Goal: Transaction & Acquisition: Purchase product/service

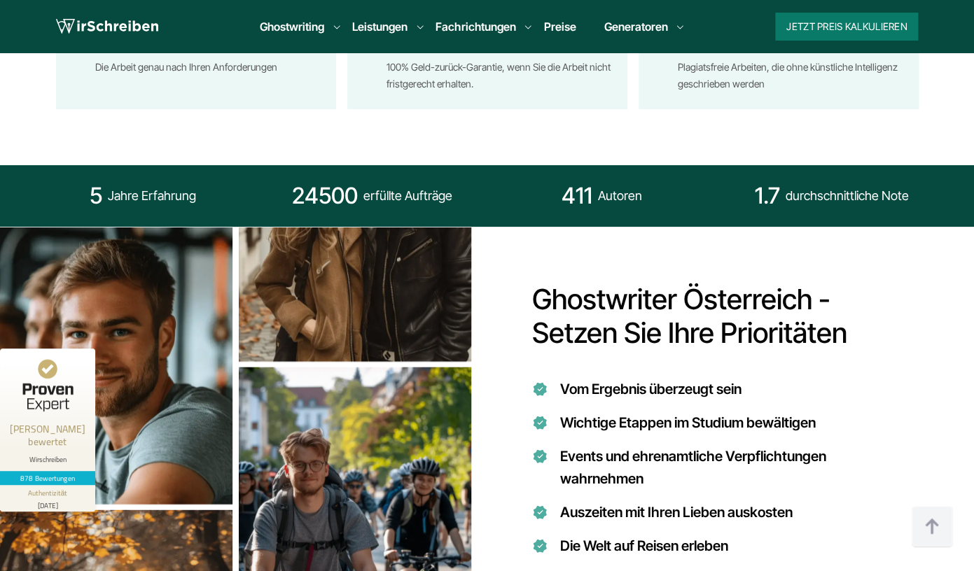
scroll to position [925, 0]
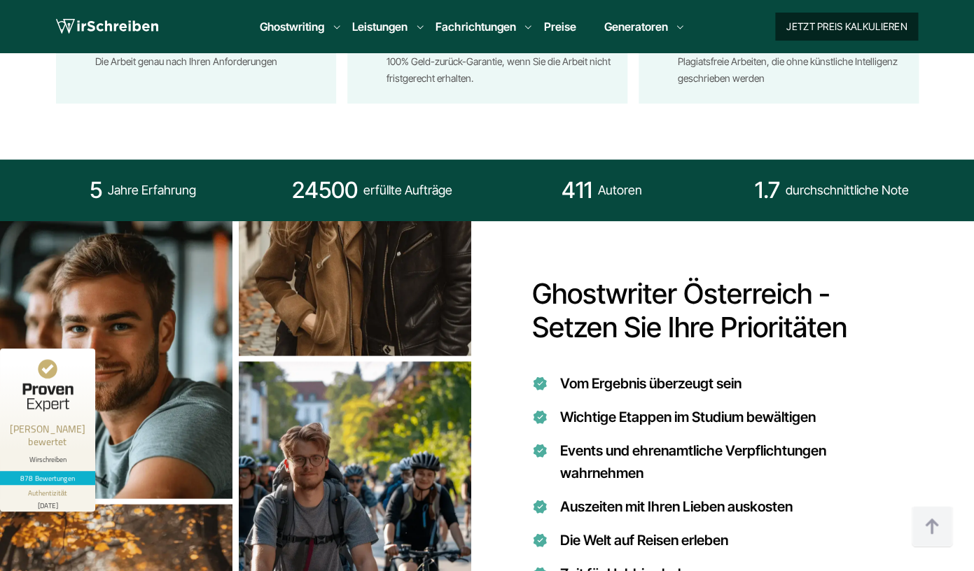
click at [815, 35] on button "Jetzt Preis kalkulieren" at bounding box center [846, 27] width 143 height 28
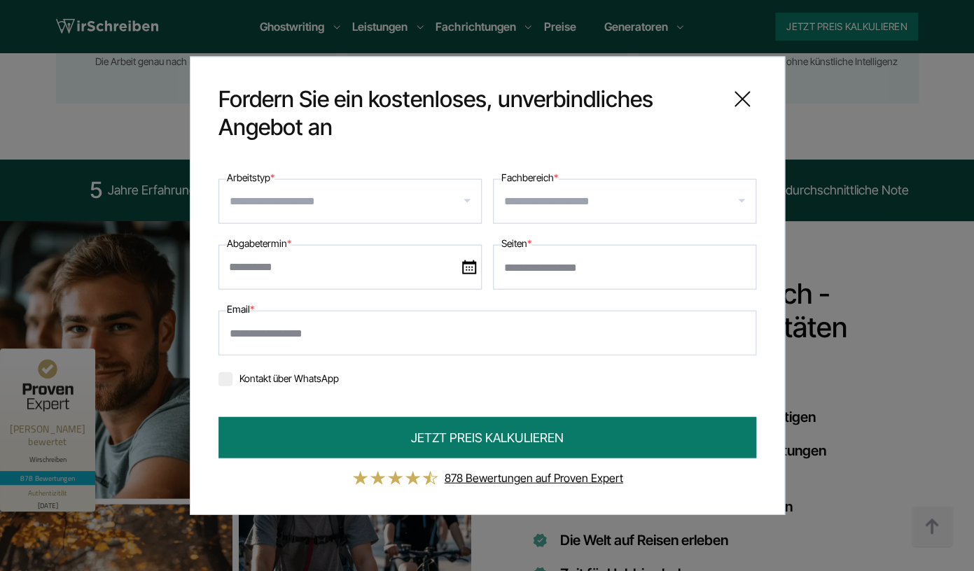
click at [410, 206] on input "Arbeitstyp *" at bounding box center [355, 201] width 251 height 22
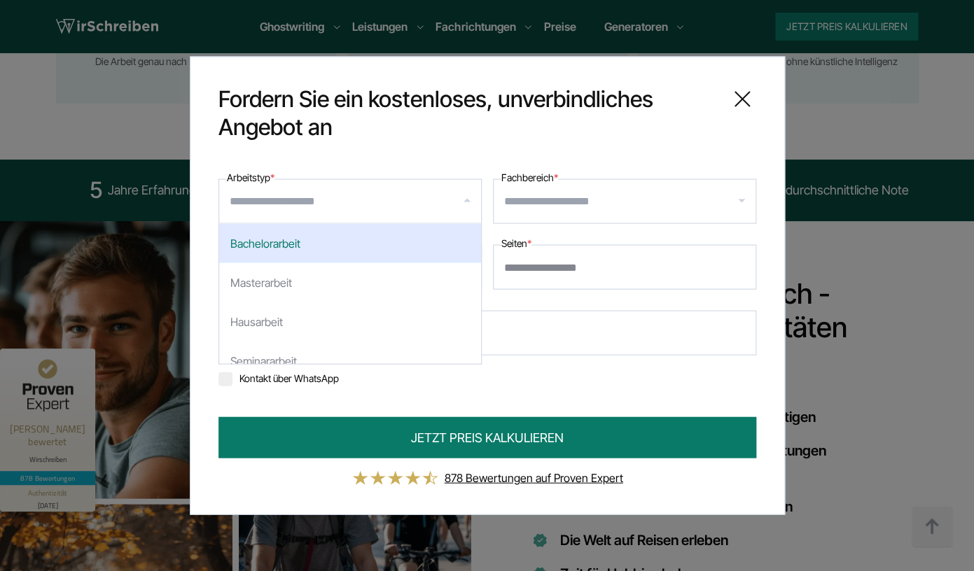
click at [403, 235] on div "Bachelorarbeit" at bounding box center [350, 243] width 262 height 39
select select "**"
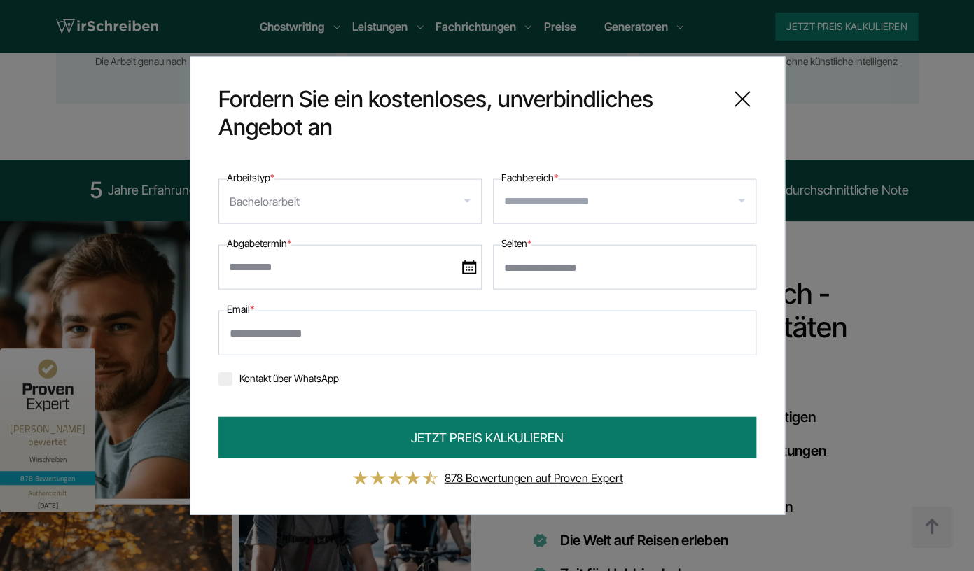
click at [526, 202] on input "Fachbereich *" at bounding box center [629, 201] width 251 height 22
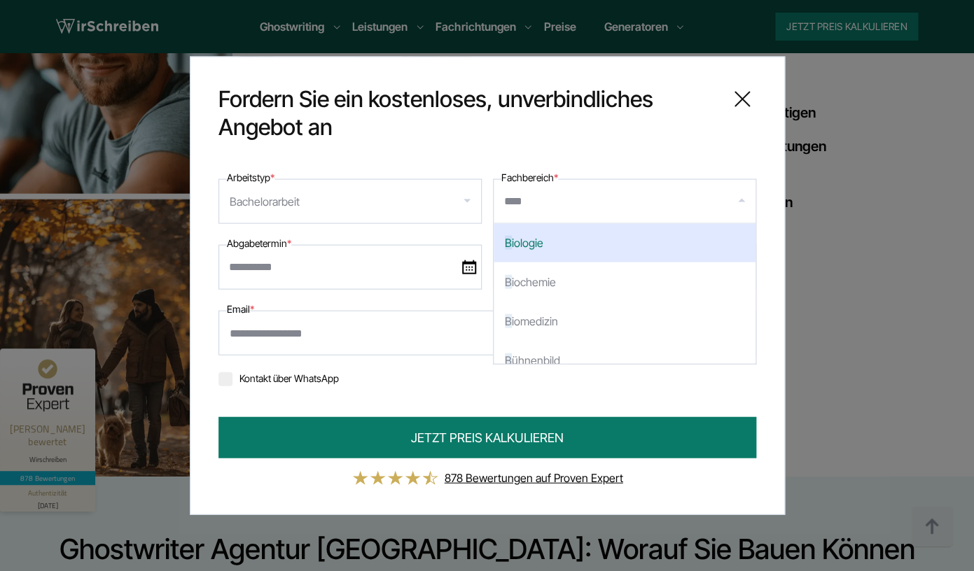
scroll to position [0, 0]
type input "*****"
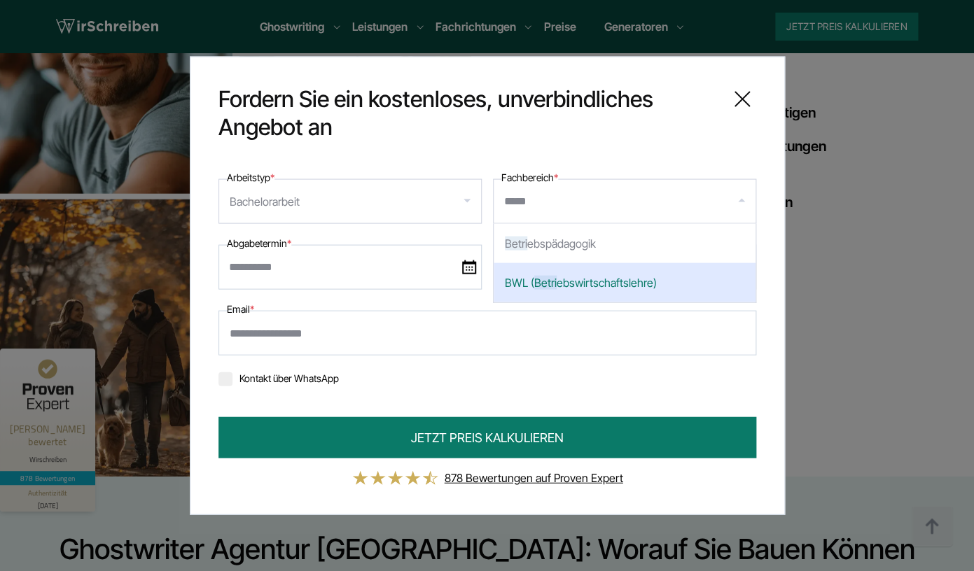
click at [548, 288] on span "Betri" at bounding box center [545, 283] width 22 height 14
select select "***"
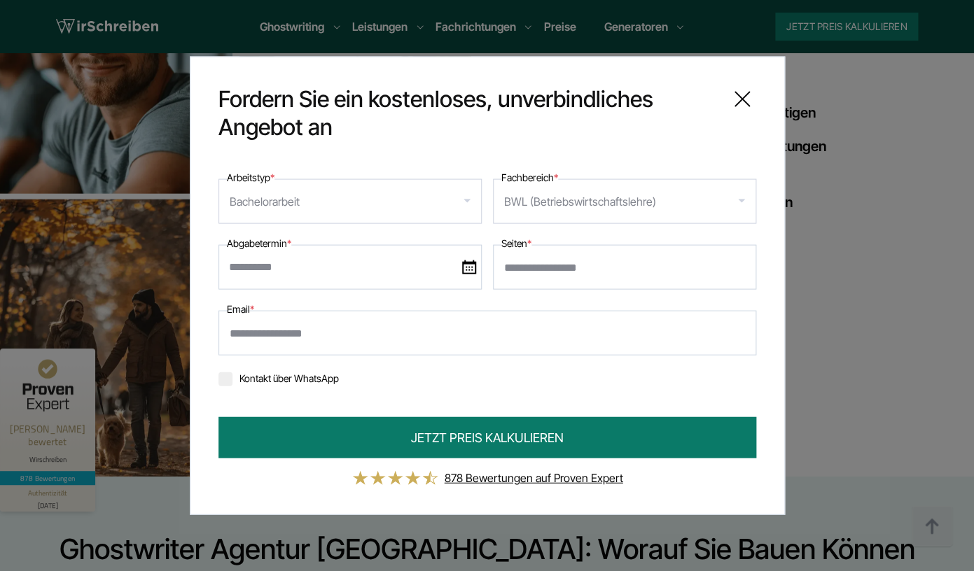
click at [466, 271] on img at bounding box center [469, 267] width 14 height 14
click at [466, 271] on input "text" at bounding box center [349, 267] width 263 height 45
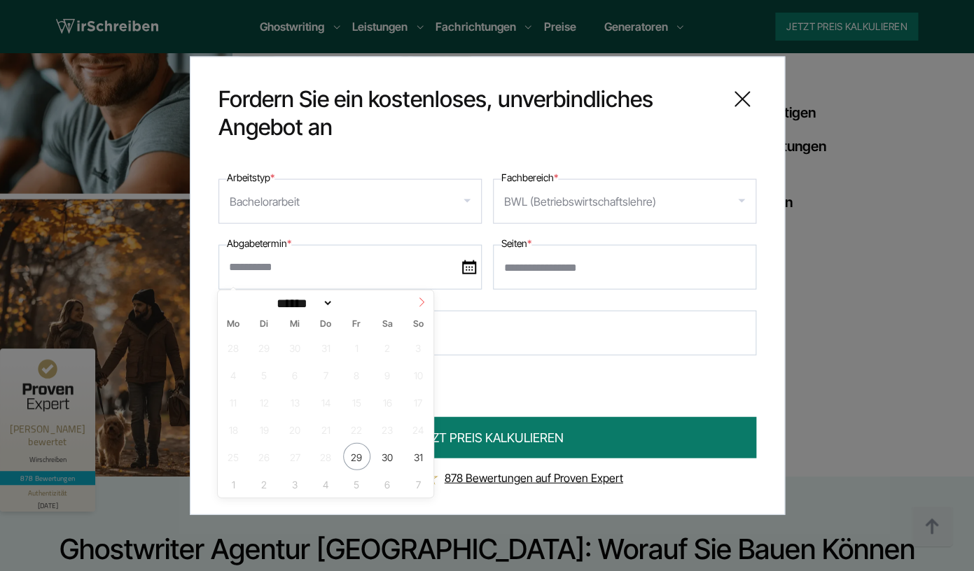
click at [412, 309] on span at bounding box center [422, 303] width 24 height 24
select select "*"
click at [407, 404] on span "21" at bounding box center [418, 402] width 27 height 27
type input "**********"
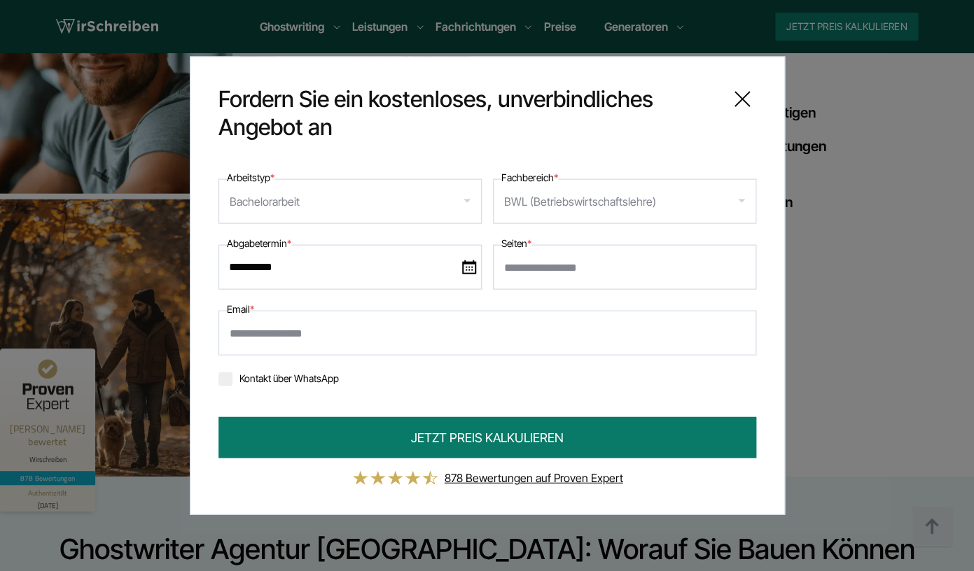
click at [531, 275] on input "Seiten *" at bounding box center [624, 267] width 263 height 45
type input "**"
click at [748, 97] on icon at bounding box center [742, 99] width 28 height 28
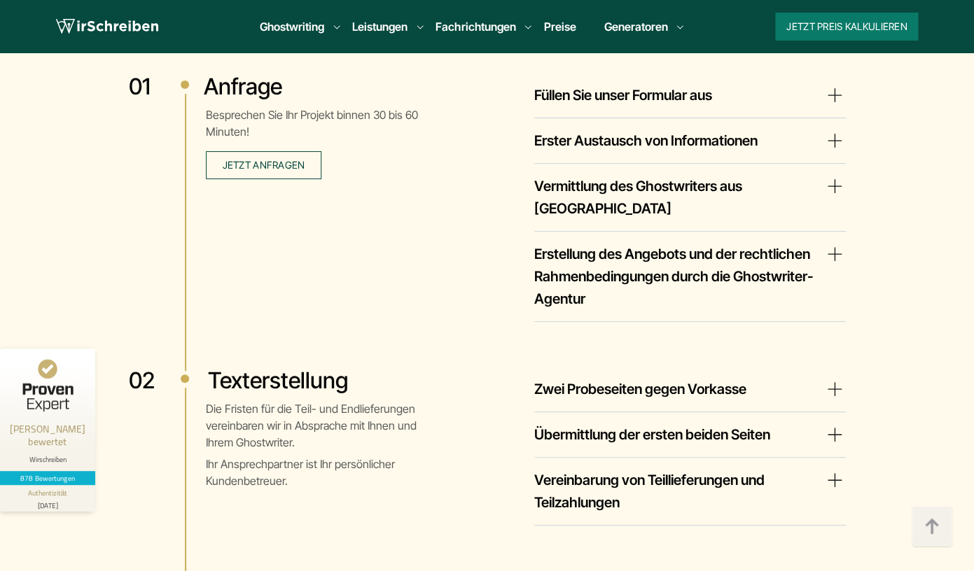
scroll to position [2581, 0]
click at [620, 186] on summary "Vermittlung des Ghostwriters aus [GEOGRAPHIC_DATA]" at bounding box center [690, 196] width 312 height 45
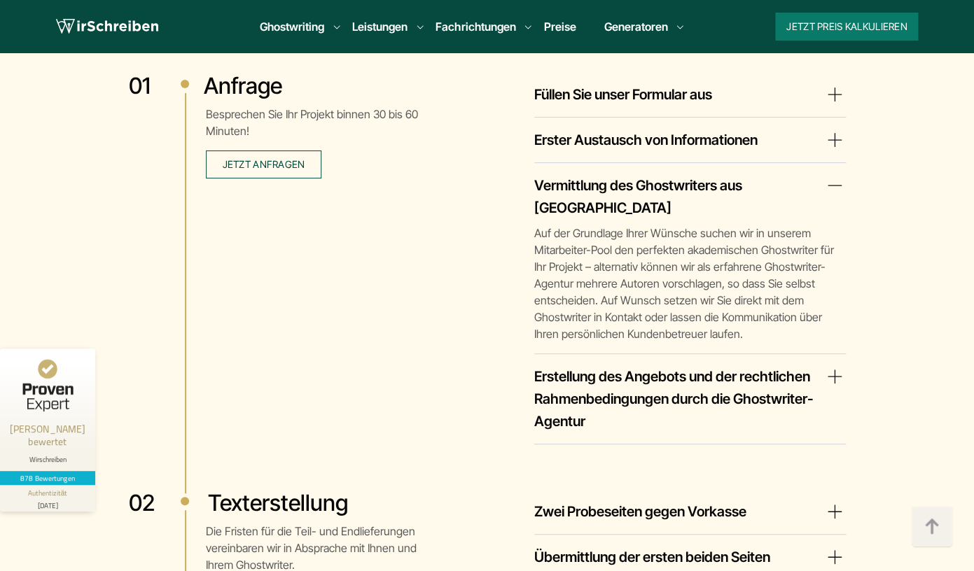
click at [620, 186] on summary "Vermittlung des Ghostwriters aus [GEOGRAPHIC_DATA]" at bounding box center [690, 196] width 312 height 45
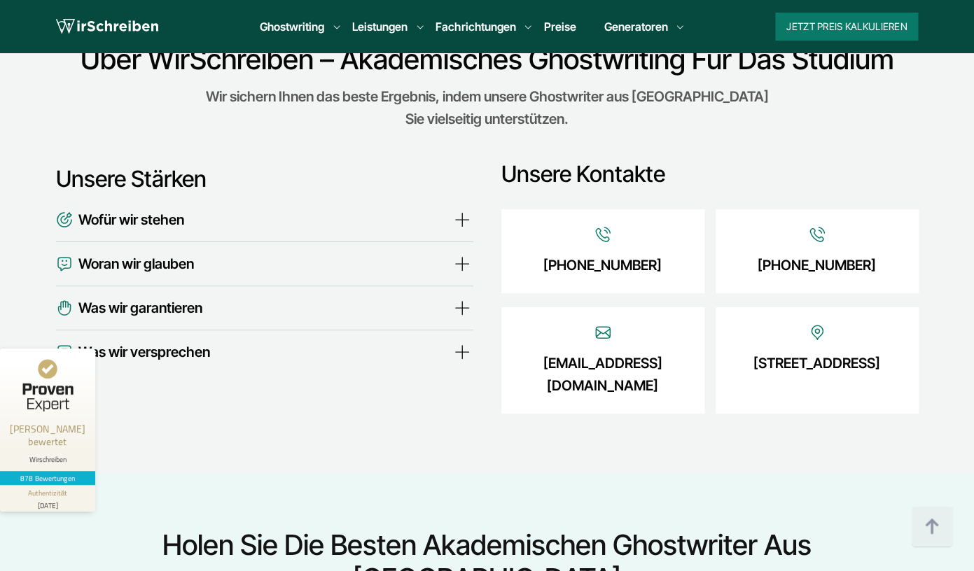
scroll to position [4897, 0]
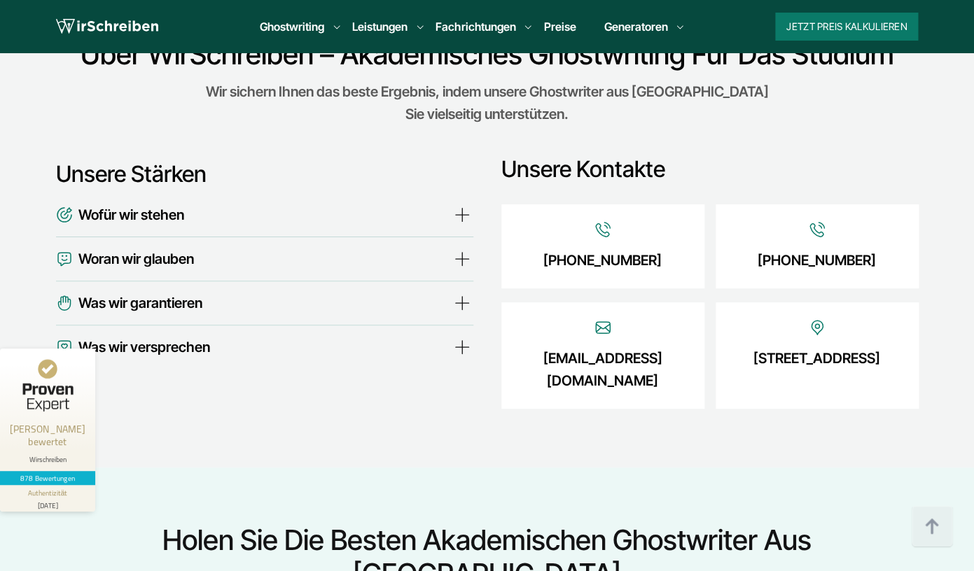
click at [204, 204] on summary "Wofür wir stehen" at bounding box center [264, 215] width 417 height 22
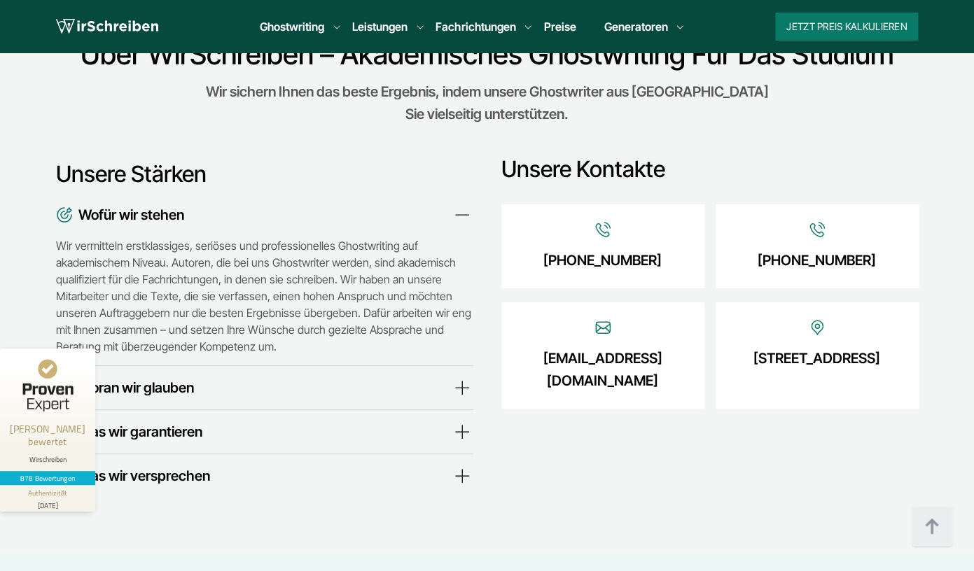
click at [204, 204] on summary "Wofür wir stehen" at bounding box center [264, 215] width 417 height 22
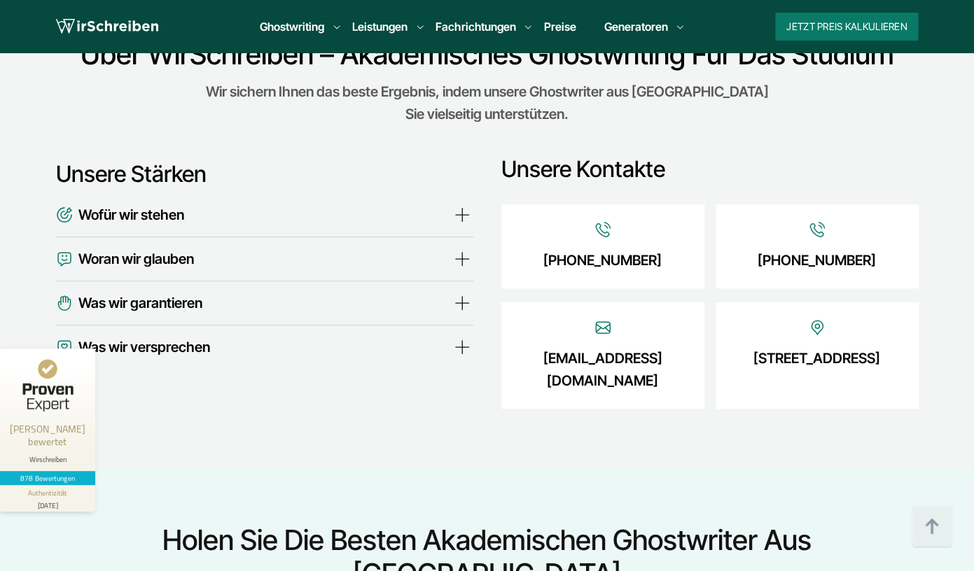
click at [202, 248] on summary "Woran wir glauben" at bounding box center [264, 259] width 417 height 22
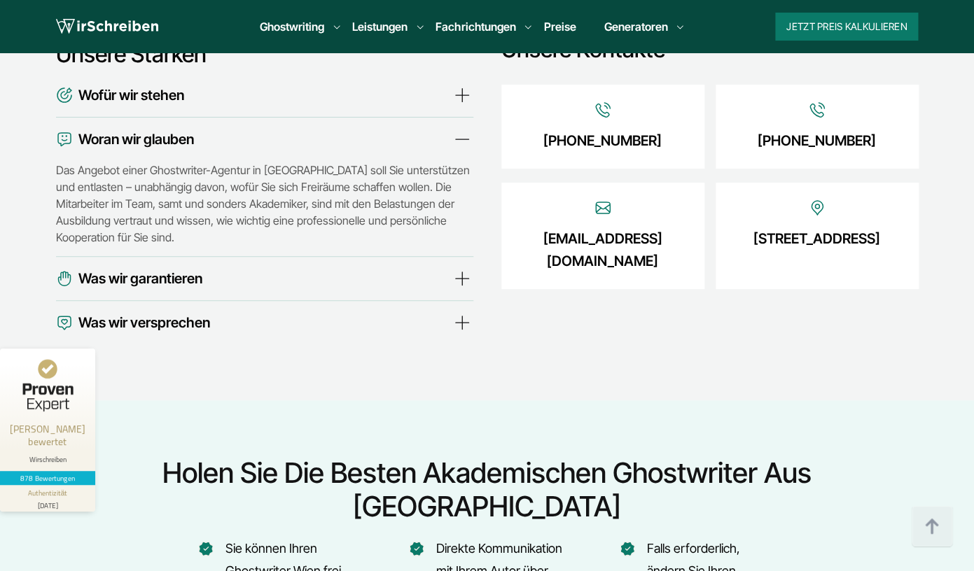
scroll to position [5018, 0]
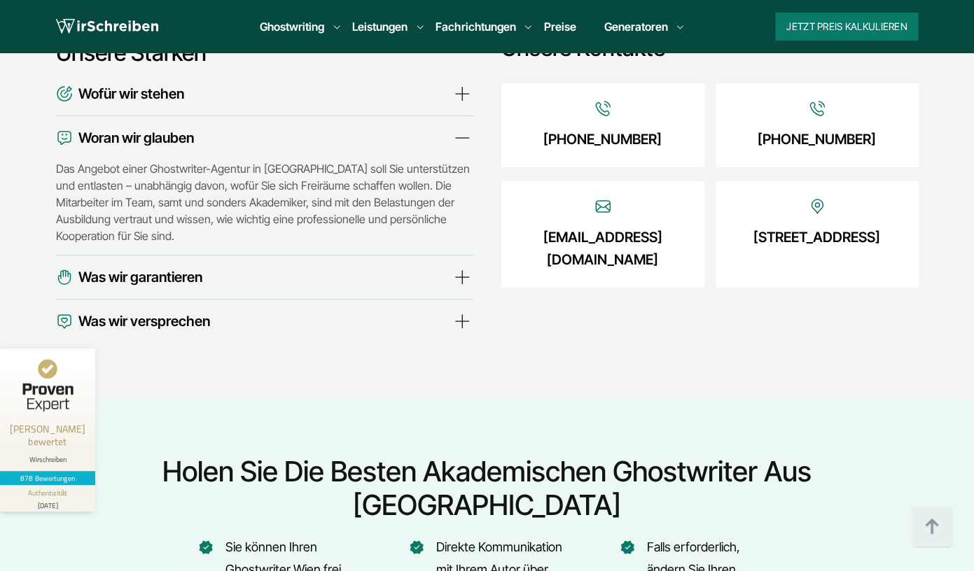
click at [200, 266] on span "Was wir garantieren" at bounding box center [140, 277] width 124 height 22
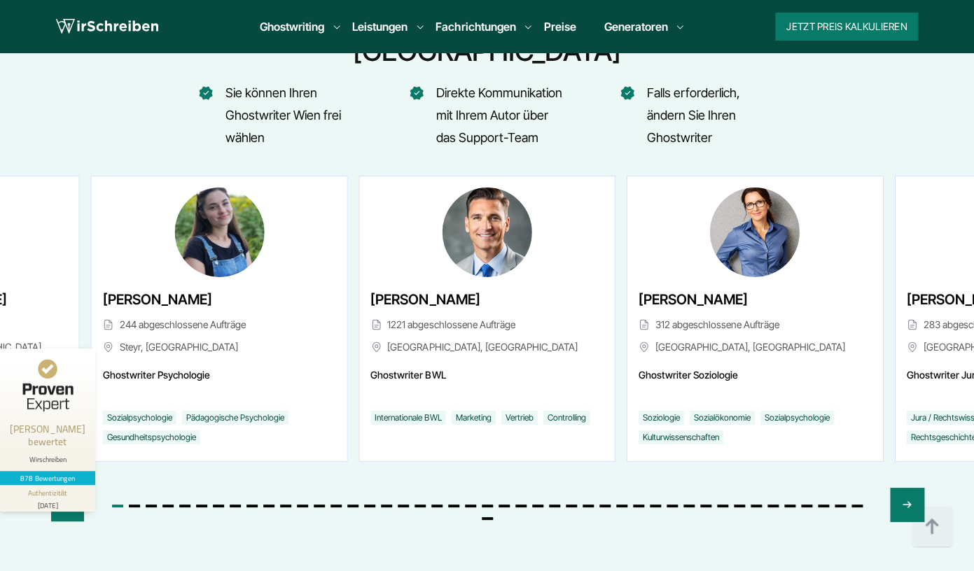
scroll to position [5553, 0]
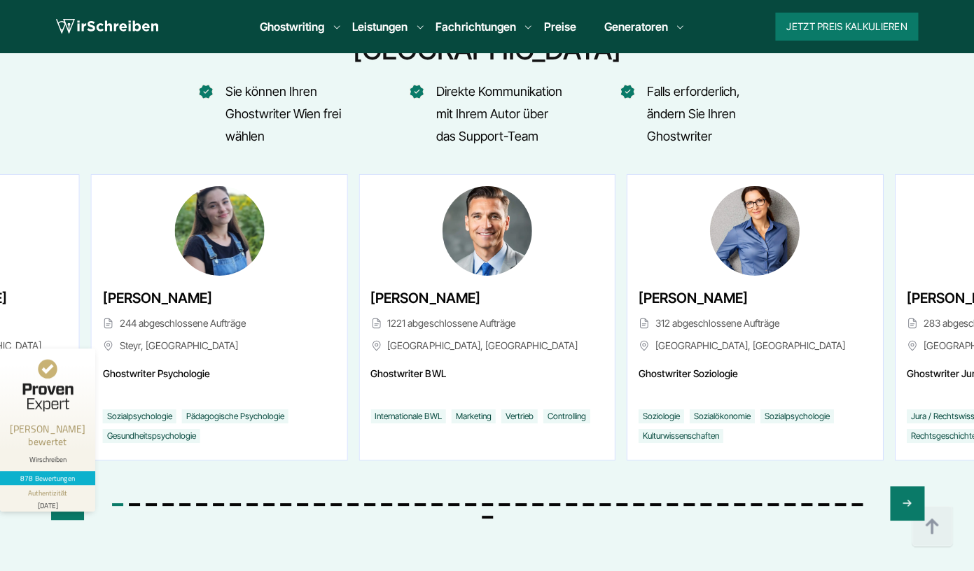
click at [495, 188] on img "1 / 46" at bounding box center [487, 231] width 90 height 90
click at [433, 315] on span "1221 abgeschlossene Aufträge" at bounding box center [486, 323] width 232 height 17
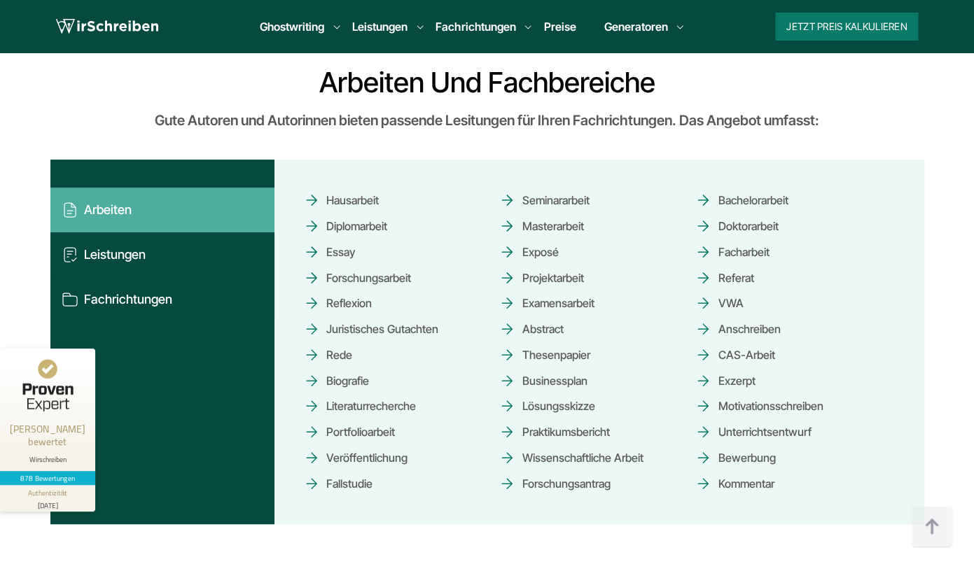
scroll to position [6675, 0]
click at [372, 393] on span "Literaturrecherche" at bounding box center [359, 405] width 113 height 25
click at [343, 393] on span "Literaturrecherche" at bounding box center [359, 405] width 113 height 25
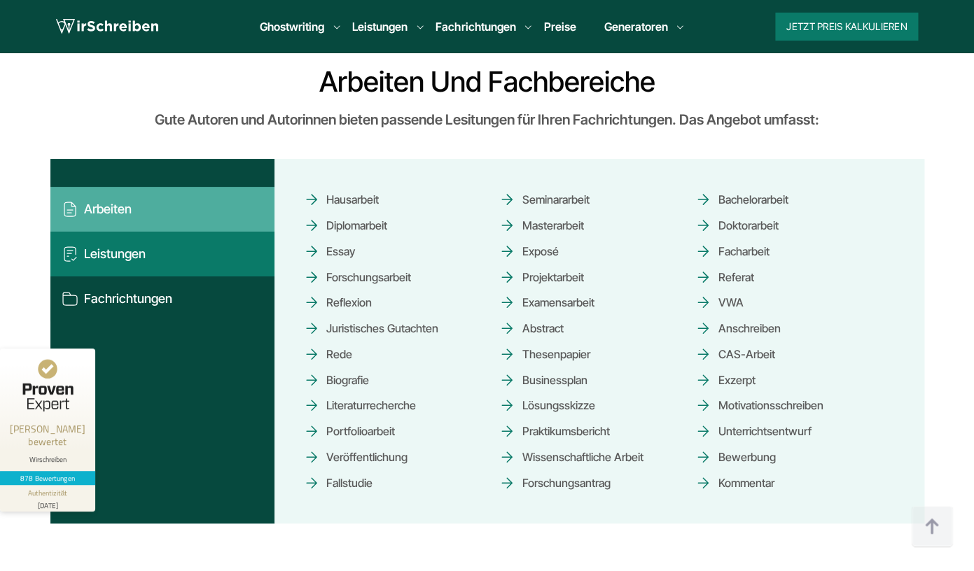
click at [221, 232] on button "Leistungen" at bounding box center [162, 254] width 224 height 45
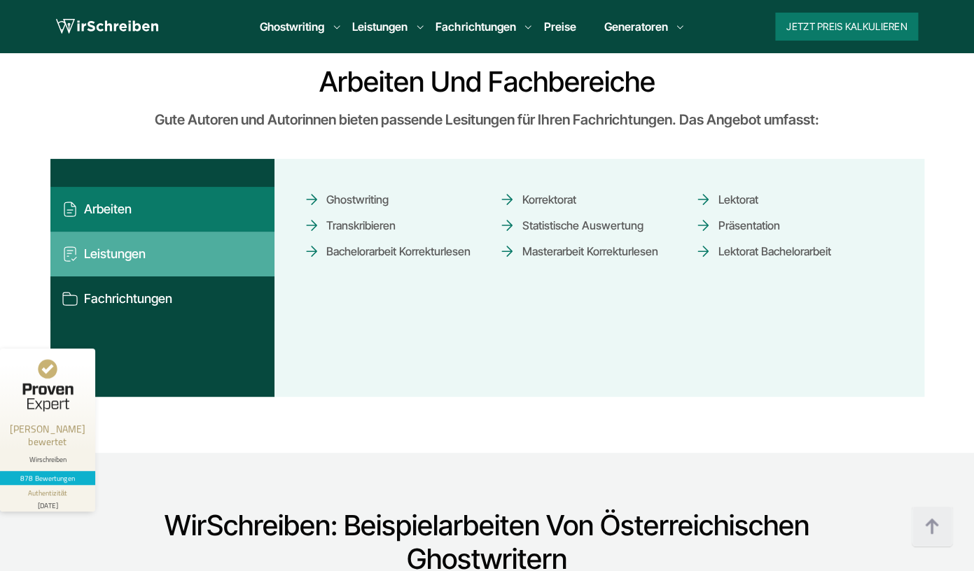
click at [207, 187] on button "Arbeiten" at bounding box center [162, 209] width 224 height 45
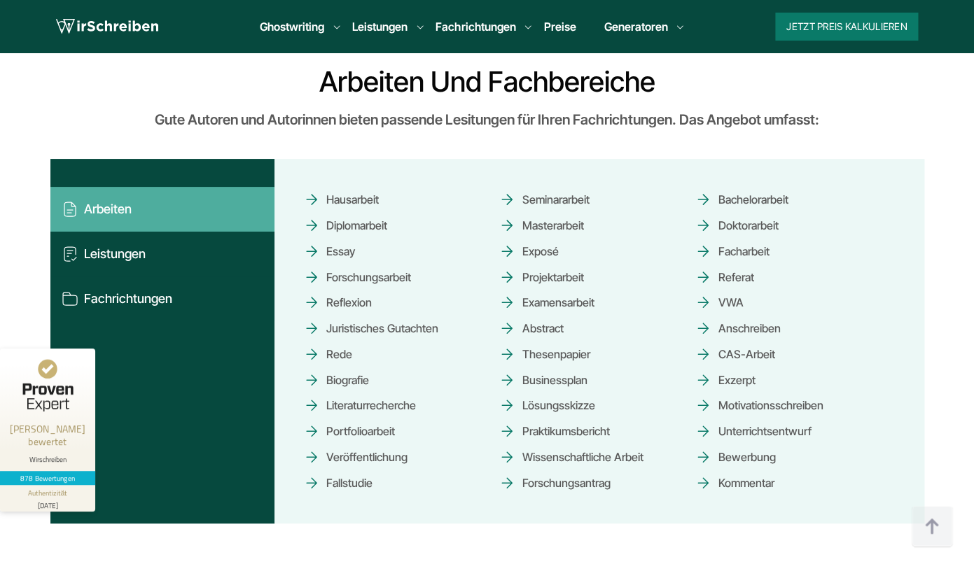
click at [545, 239] on span "Exposé" at bounding box center [528, 251] width 60 height 25
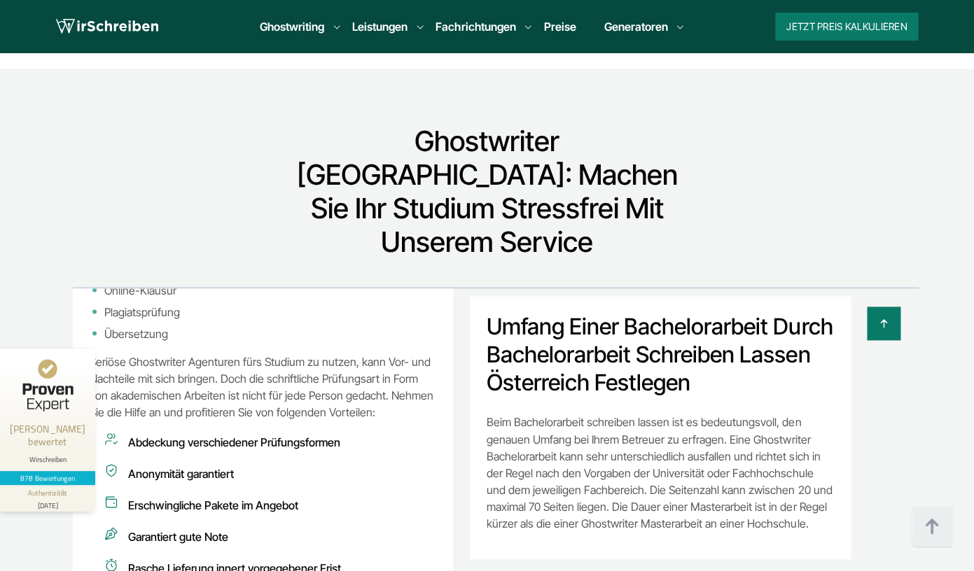
scroll to position [1959, 0]
